Goal: Obtain resource: Obtain resource

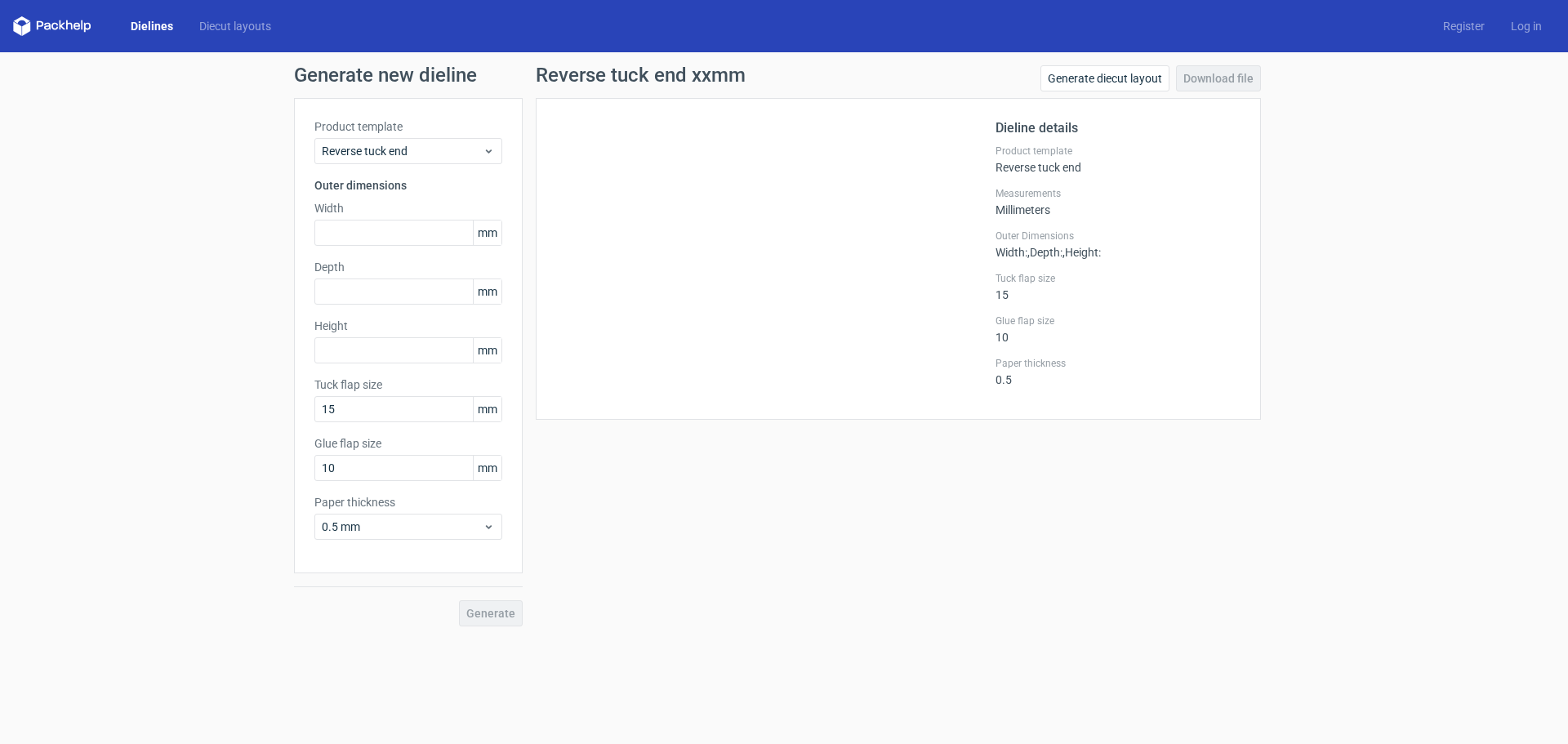
click at [146, 13] on div "Dielines Diecut layouts Register Log in" at bounding box center [784, 26] width 1568 height 53
click at [150, 21] on link "Dielines" at bounding box center [151, 26] width 68 height 16
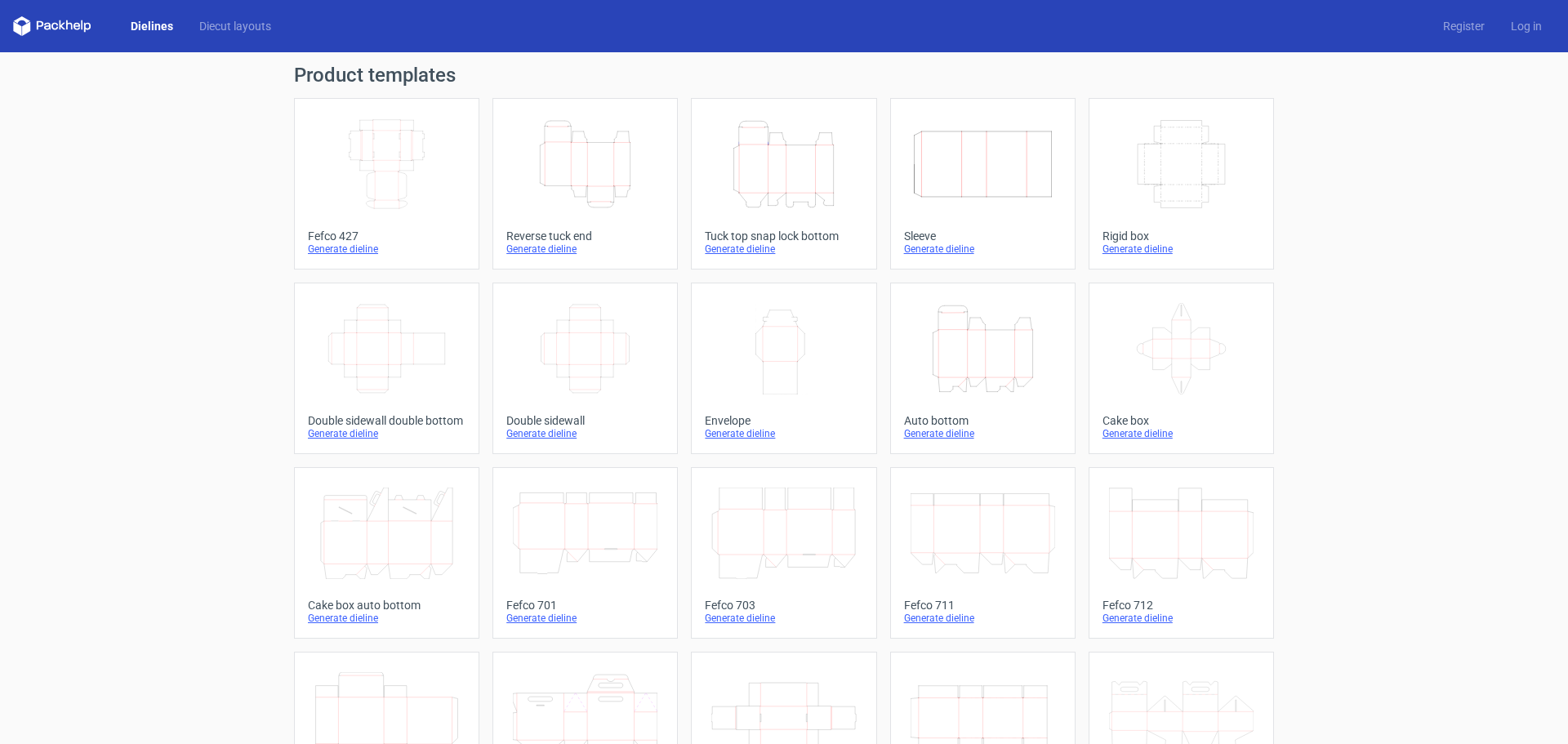
click at [59, 32] on icon at bounding box center [52, 26] width 78 height 20
click at [59, 21] on icon at bounding box center [52, 26] width 78 height 20
click at [12, 25] on div "Dielines Diecut layouts Register Log in" at bounding box center [784, 26] width 1568 height 53
click at [215, 21] on link "Diecut layouts" at bounding box center [234, 26] width 98 height 16
click at [1140, 166] on icon "Width Depth Height" at bounding box center [1182, 164] width 145 height 91
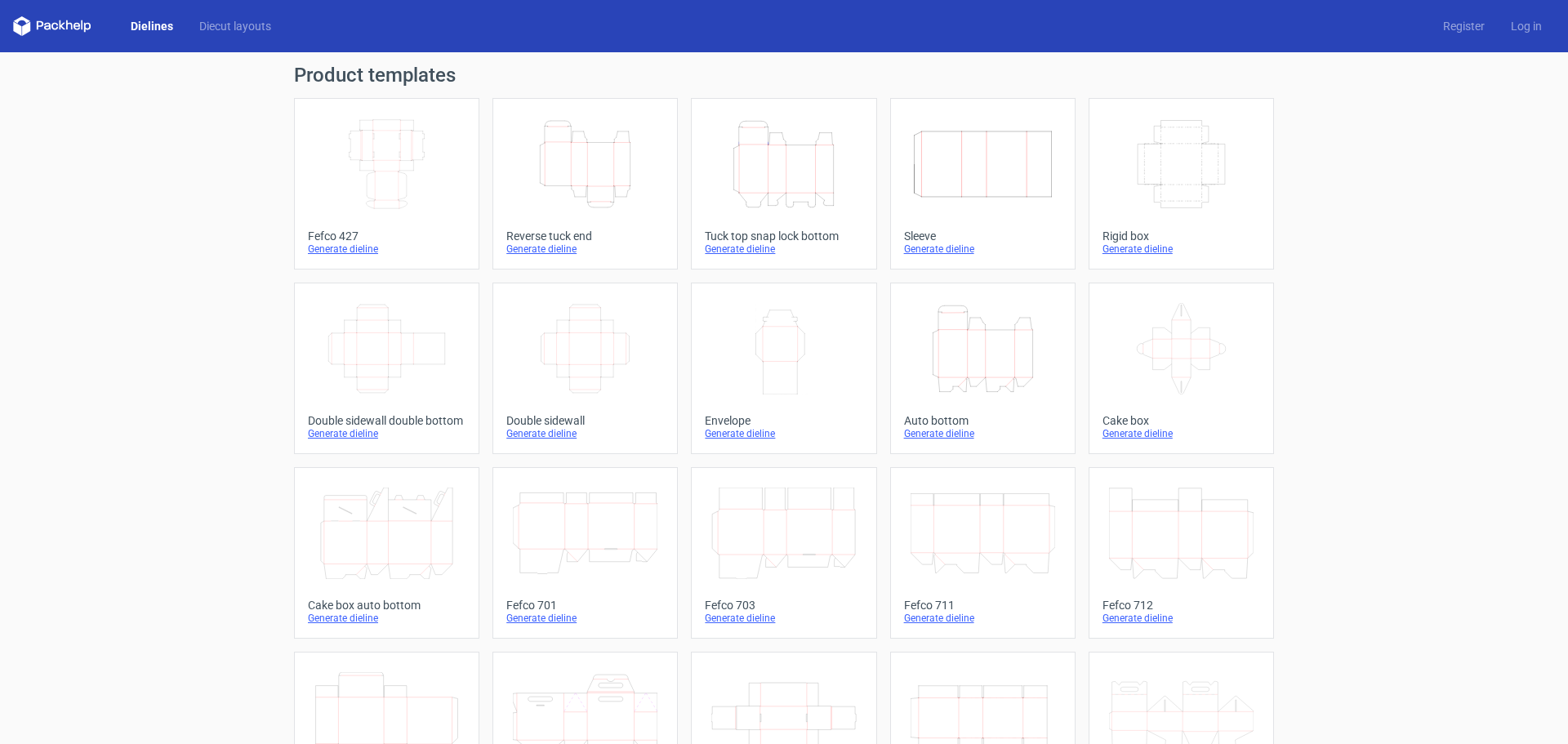
click at [76, 19] on icon at bounding box center [52, 26] width 78 height 20
